Goal: Information Seeking & Learning: Learn about a topic

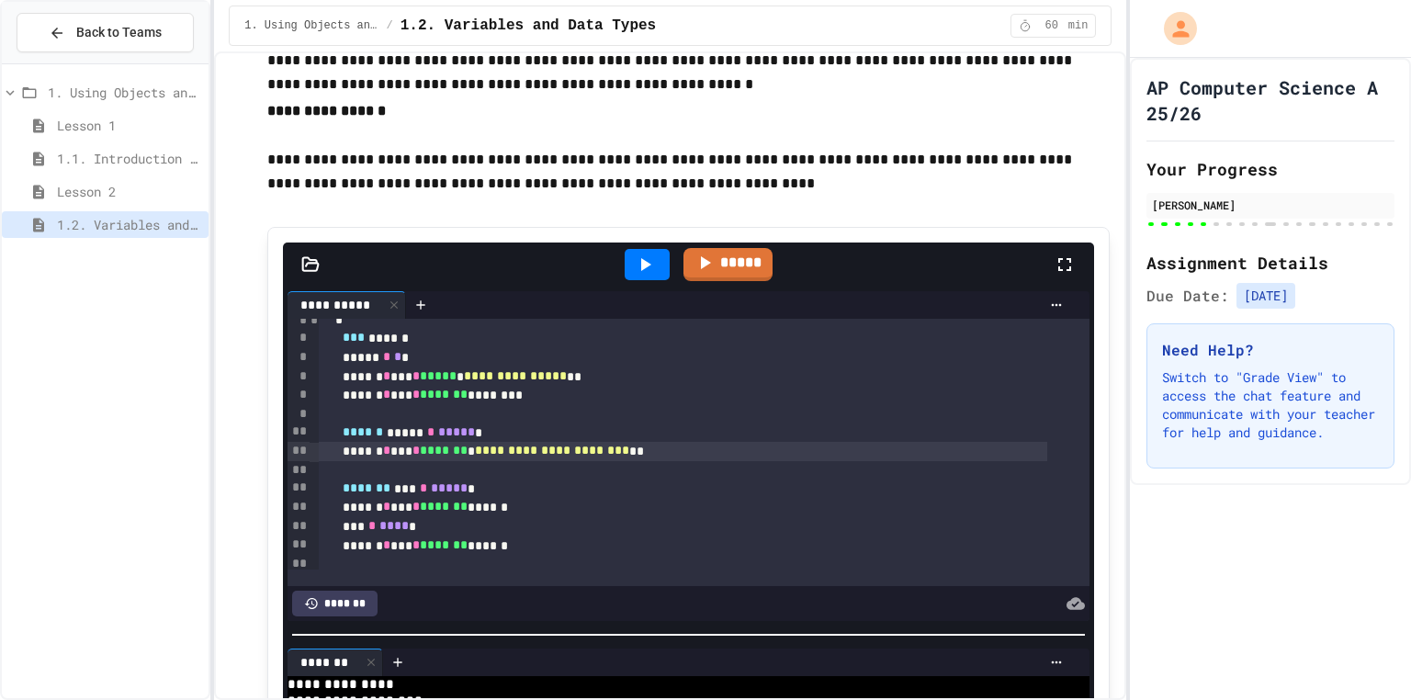
click at [635, 254] on icon at bounding box center [645, 265] width 22 height 22
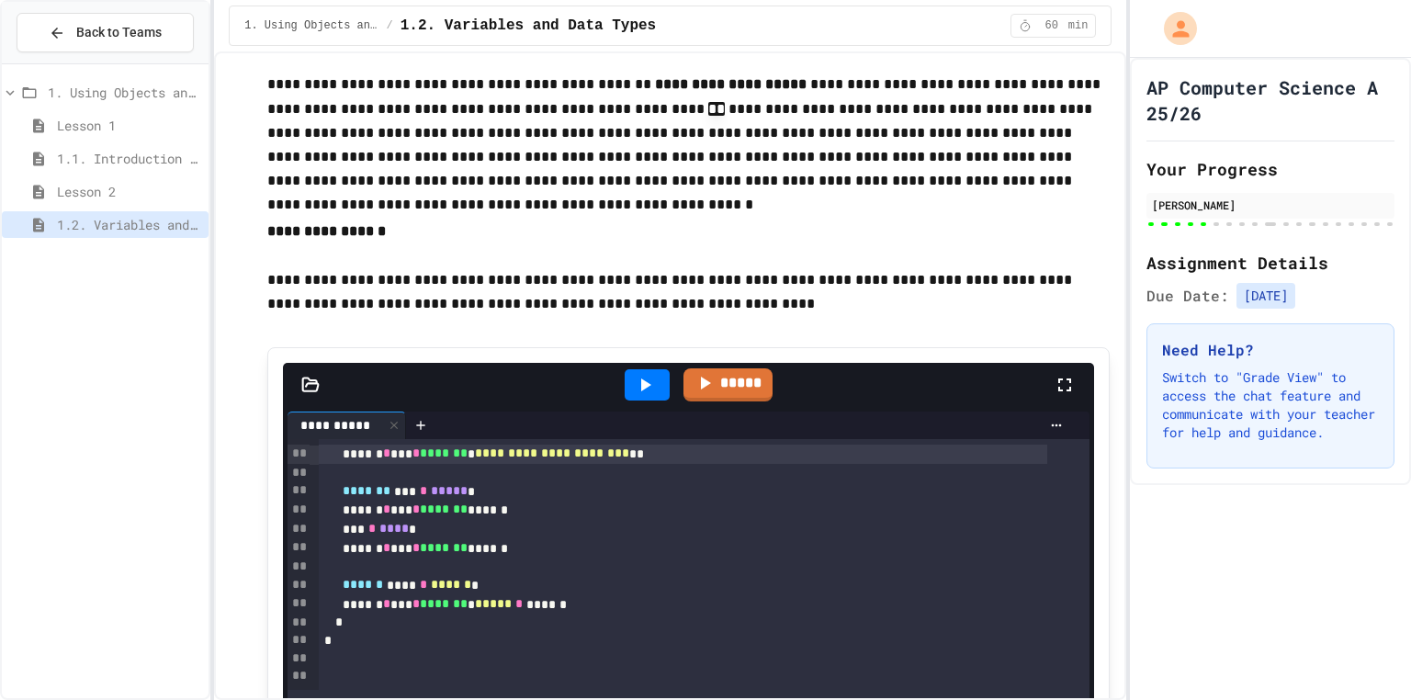
scroll to position [4798, 0]
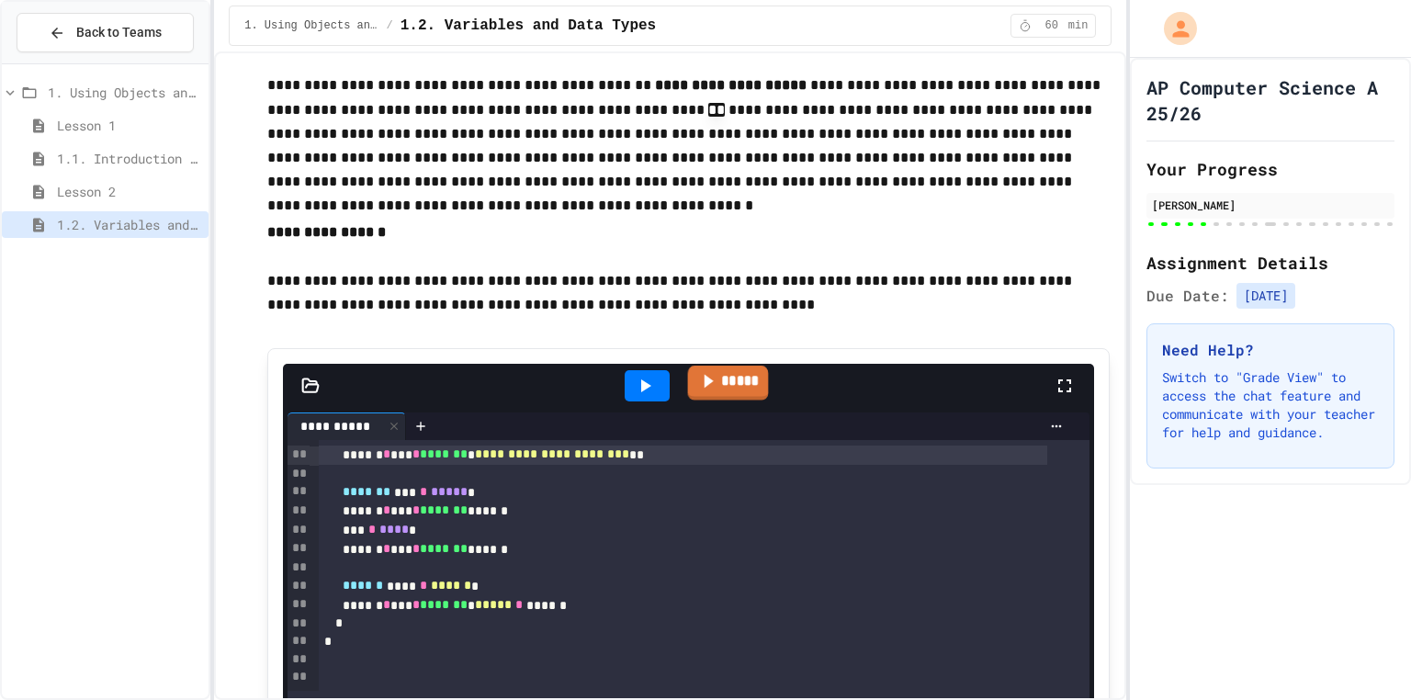
click at [735, 372] on link "*****" at bounding box center [727, 383] width 81 height 35
